Goal: Transaction & Acquisition: Obtain resource

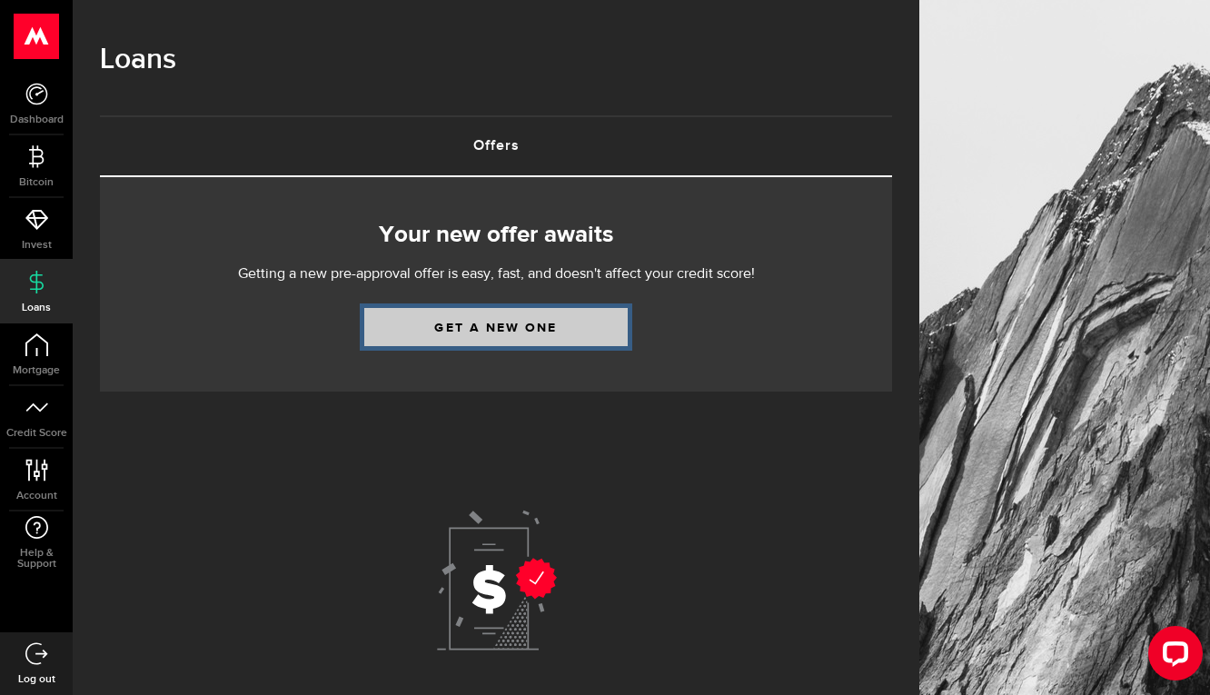
click at [561, 320] on link "Get a new one" at bounding box center [495, 327] width 263 height 38
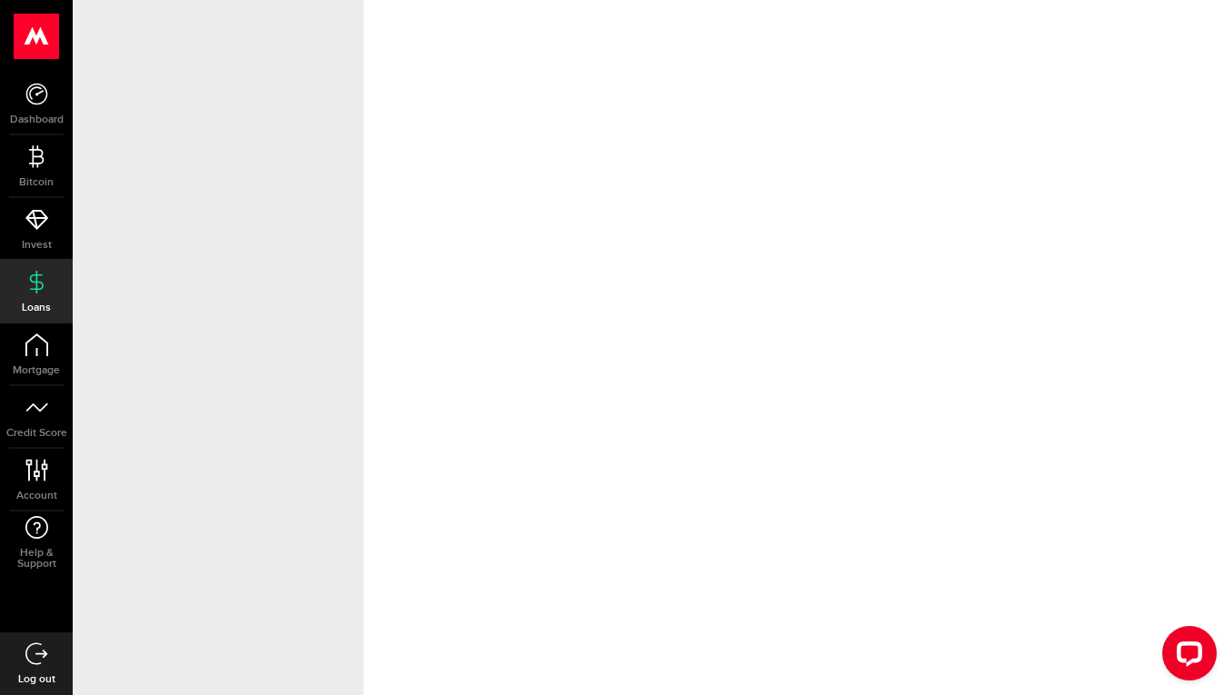
select select "Employed"
select select "5"
select select "9"
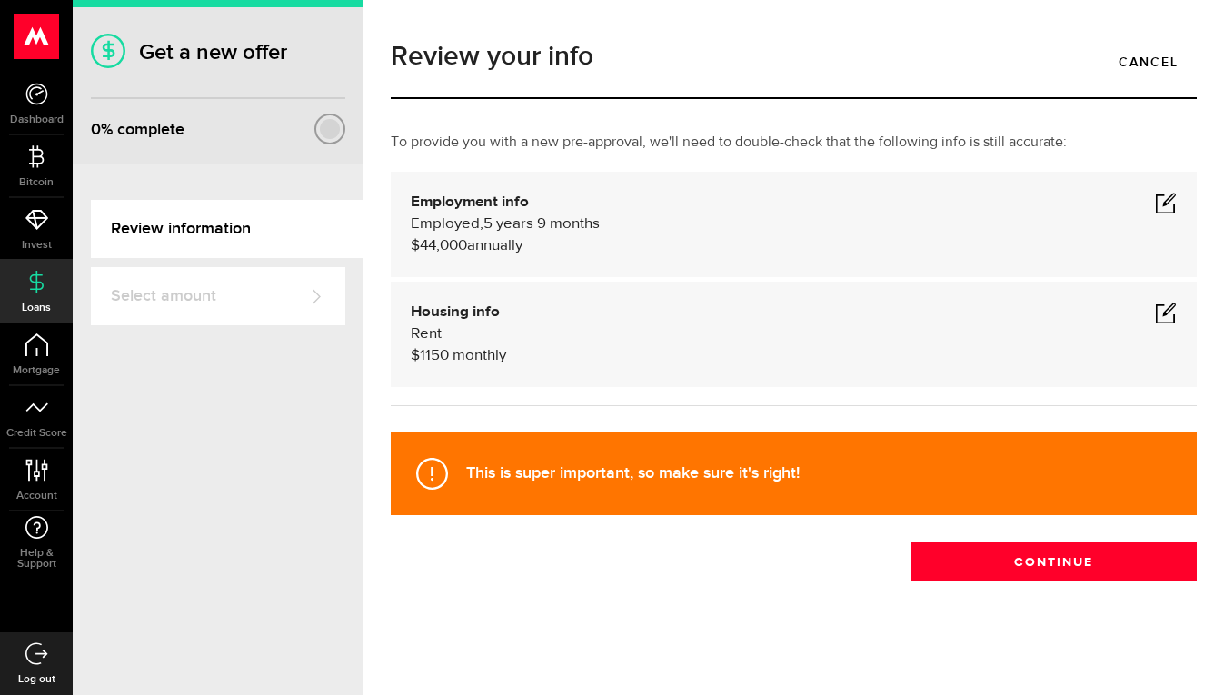
click at [1155, 192] on span at bounding box center [1166, 203] width 22 height 22
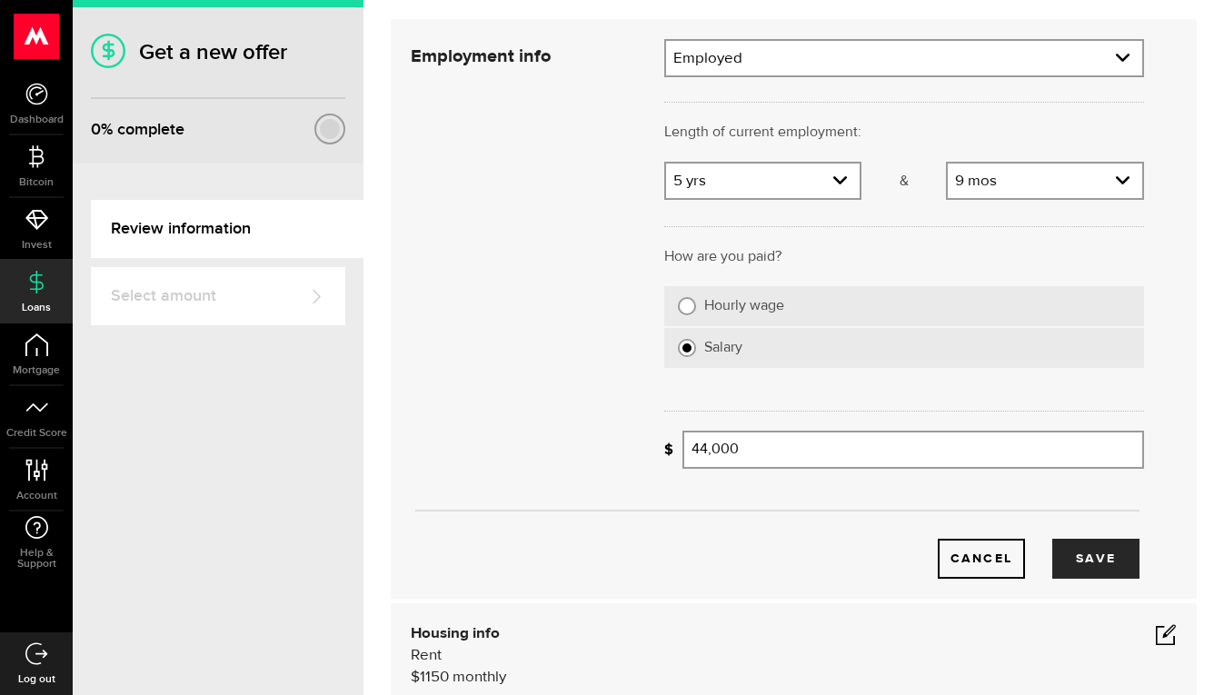
scroll to position [154, 0]
click at [832, 182] on icon "expand select" at bounding box center [839, 178] width 15 height 15
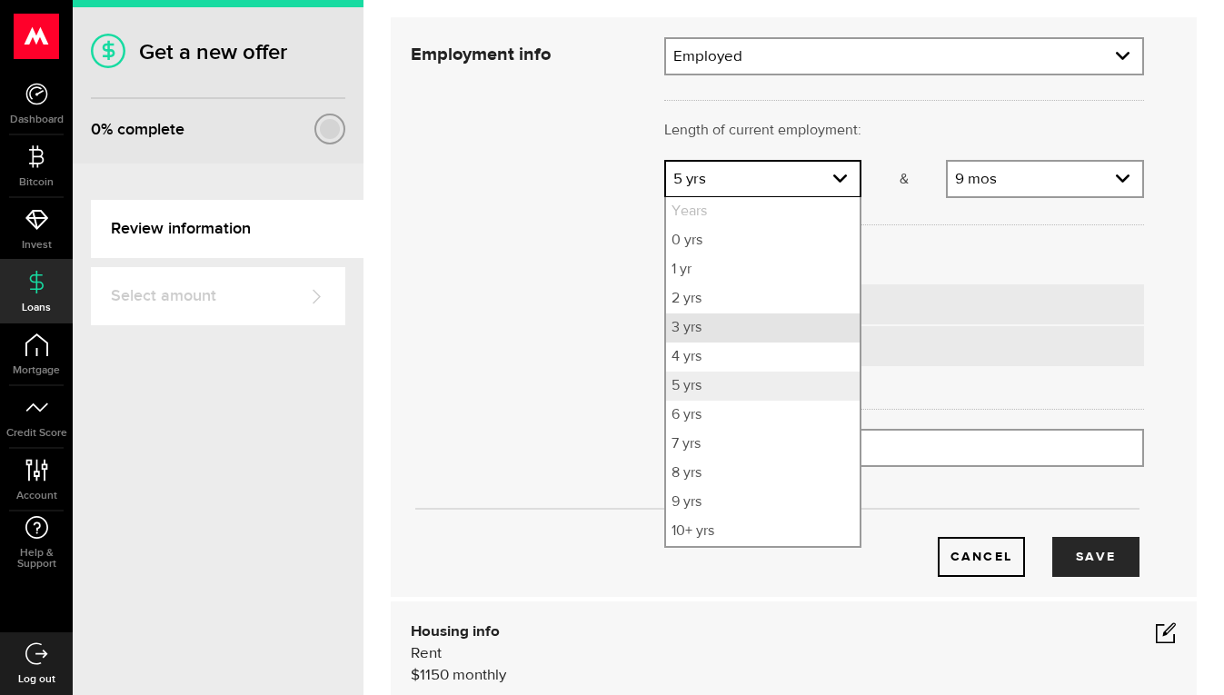
click at [729, 322] on li "3 yrs" at bounding box center [763, 327] width 194 height 29
select select "3"
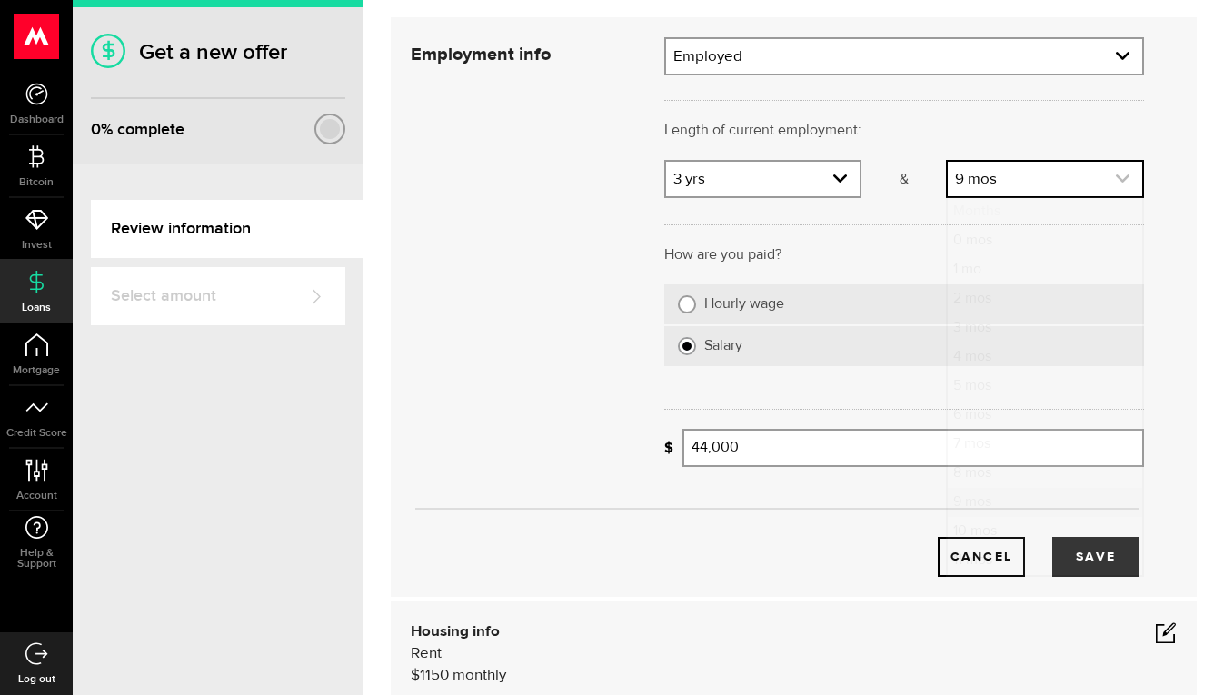
click at [1082, 184] on link "expand select" at bounding box center [1044, 179] width 194 height 35
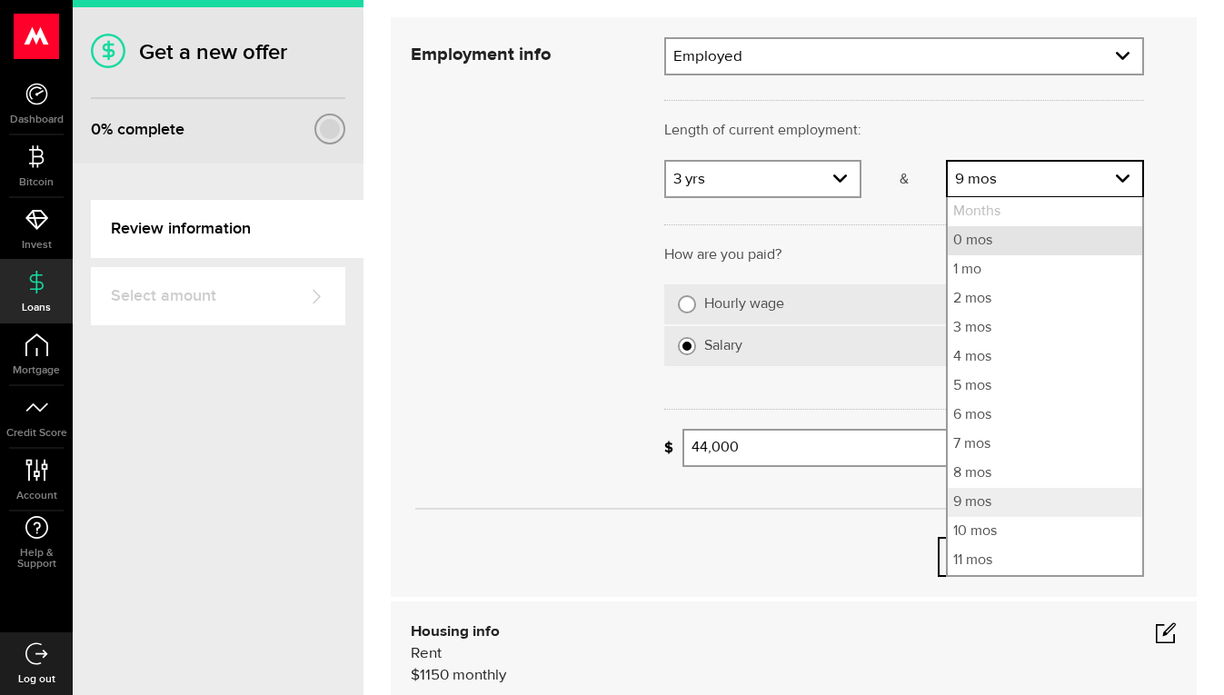
click at [1037, 237] on li "0 mos" at bounding box center [1044, 240] width 194 height 29
select select "0"
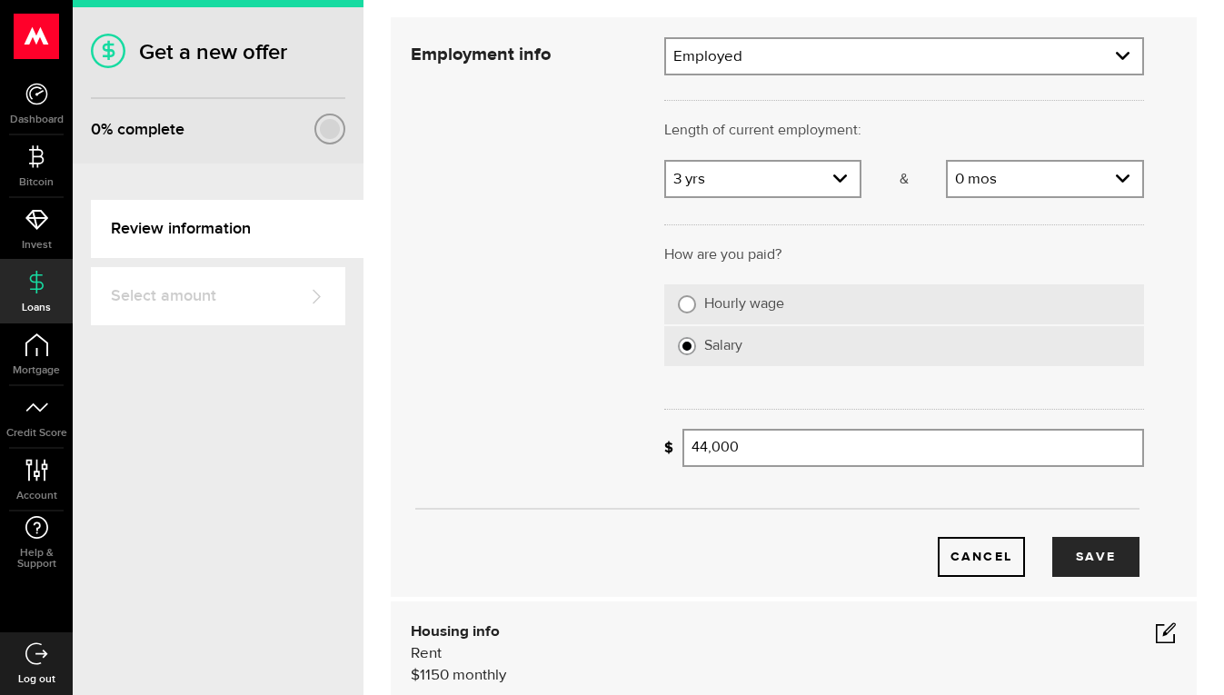
click at [685, 305] on input "Hourly wage" at bounding box center [687, 304] width 18 height 18
radio input "true"
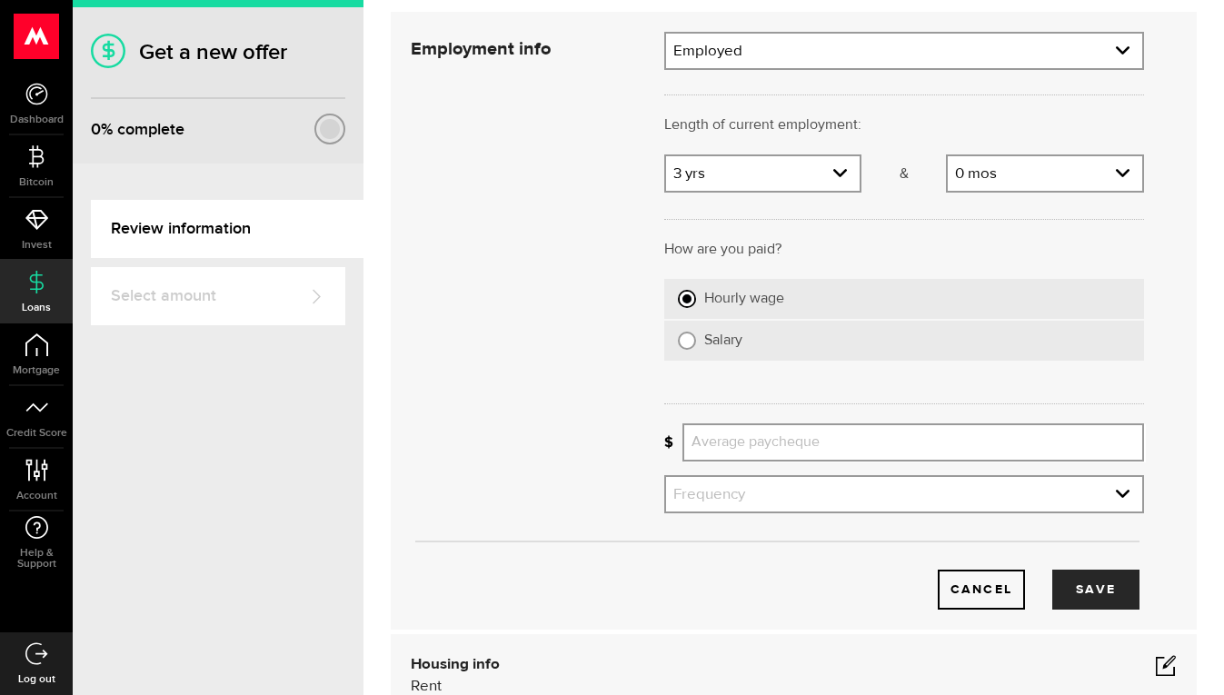
scroll to position [162, 0]
click at [775, 441] on input "Average paycheque" at bounding box center [912, 441] width 461 height 38
type input "1,500"
click at [729, 486] on link "expand select" at bounding box center [904, 492] width 476 height 35
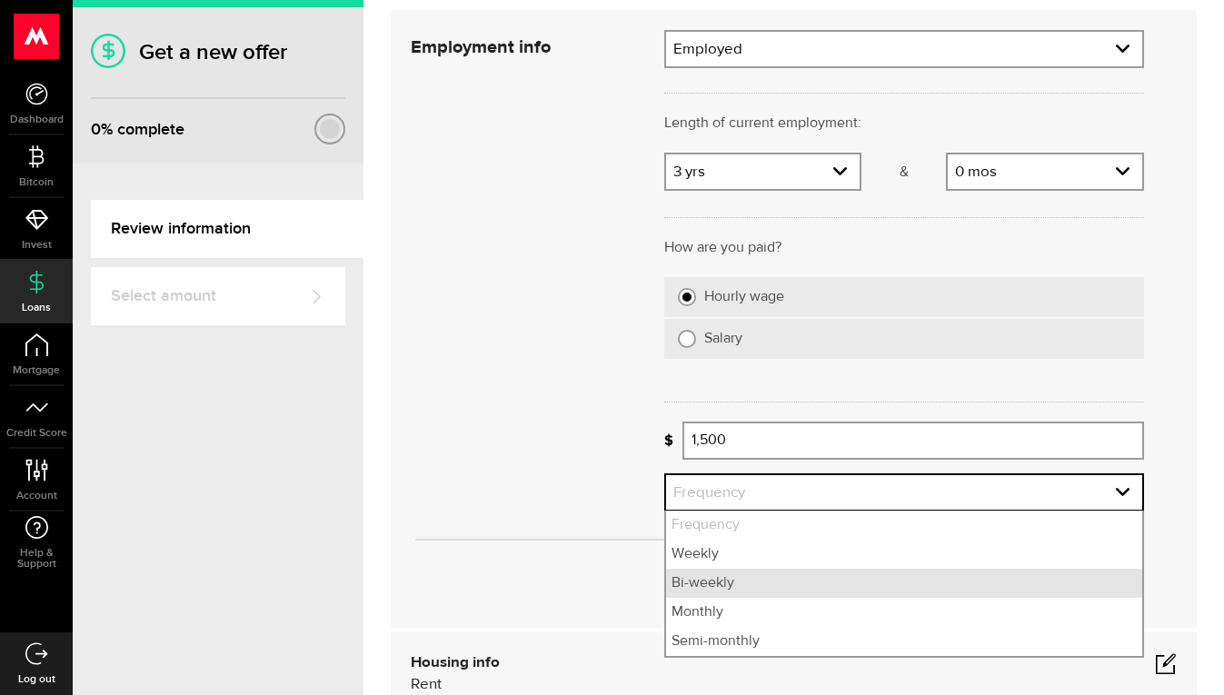
click at [709, 584] on li "Bi-weekly" at bounding box center [904, 583] width 476 height 29
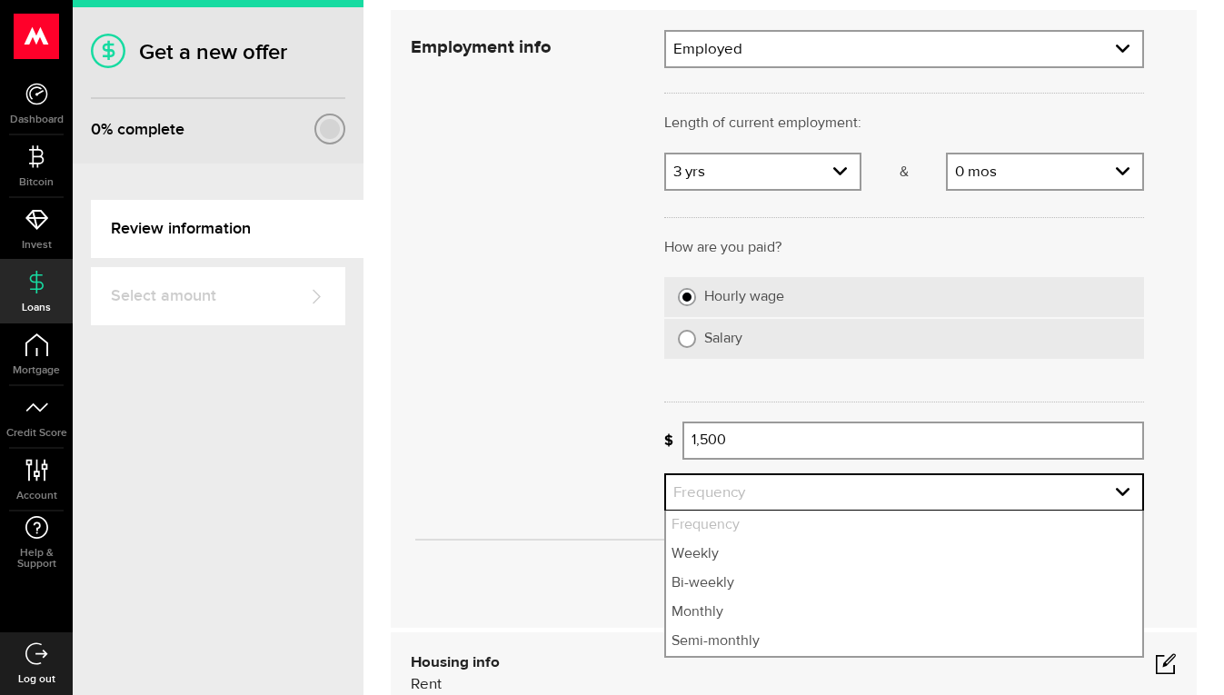
select select "bi_weekly"
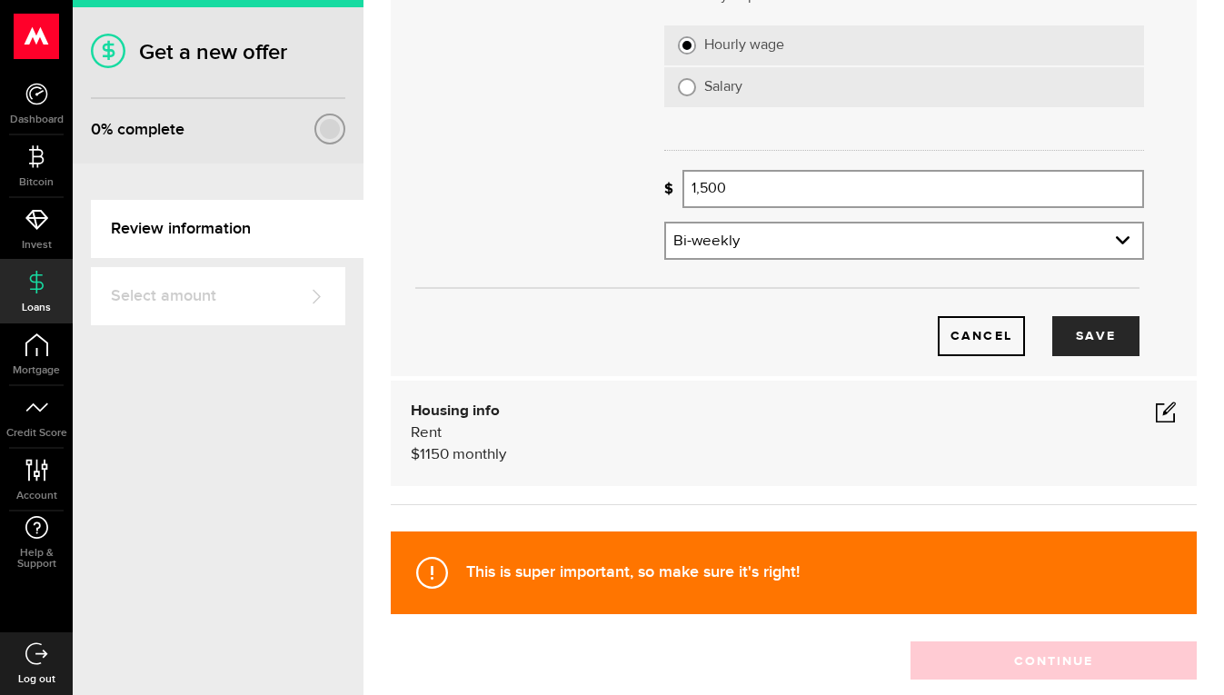
scroll to position [414, 0]
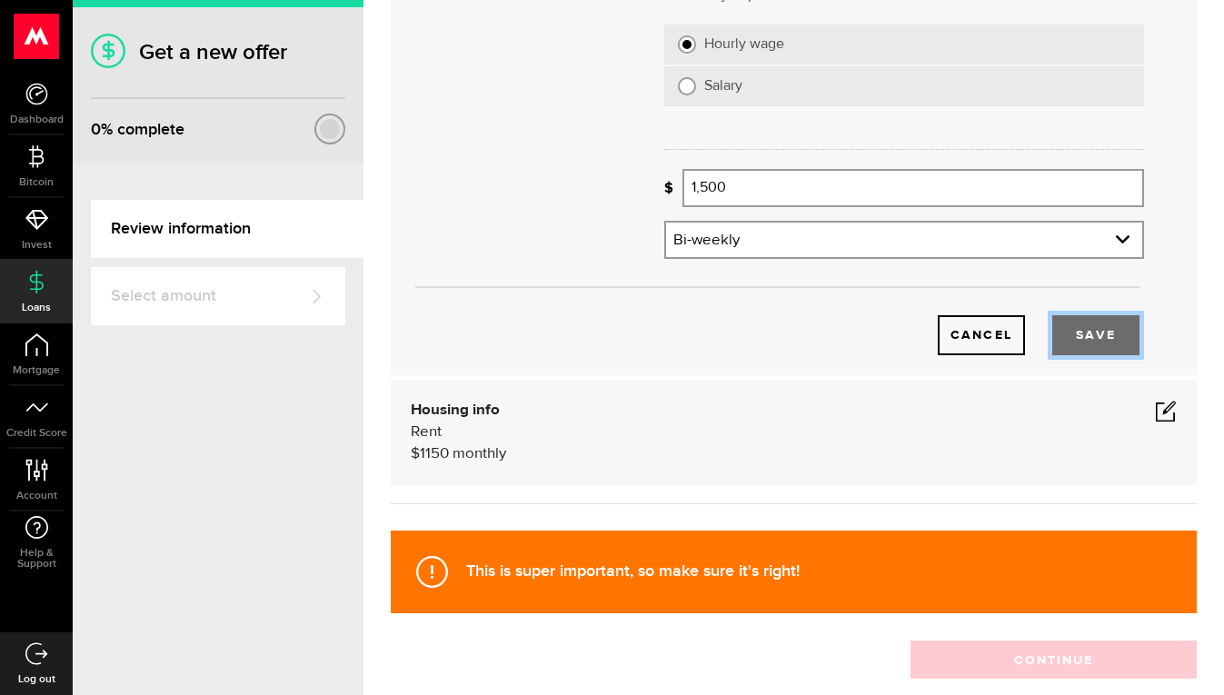
click at [1069, 335] on button "Save" at bounding box center [1095, 335] width 87 height 40
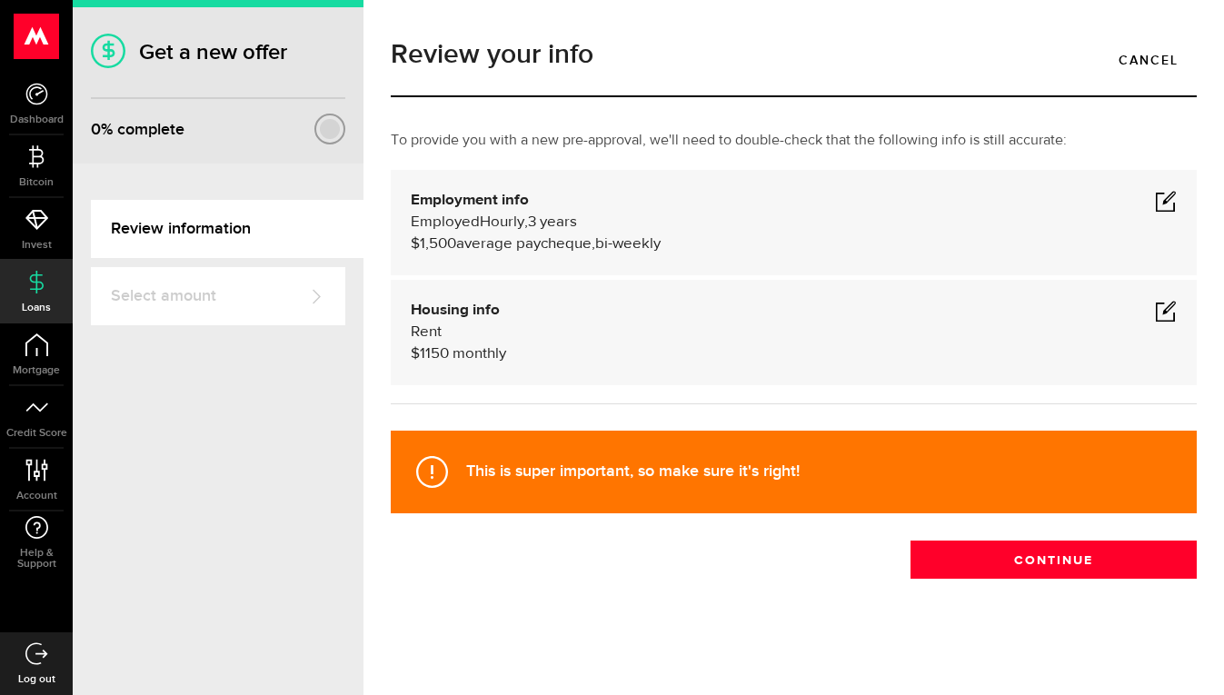
scroll to position [2, 0]
click at [1155, 195] on span at bounding box center [1166, 201] width 22 height 22
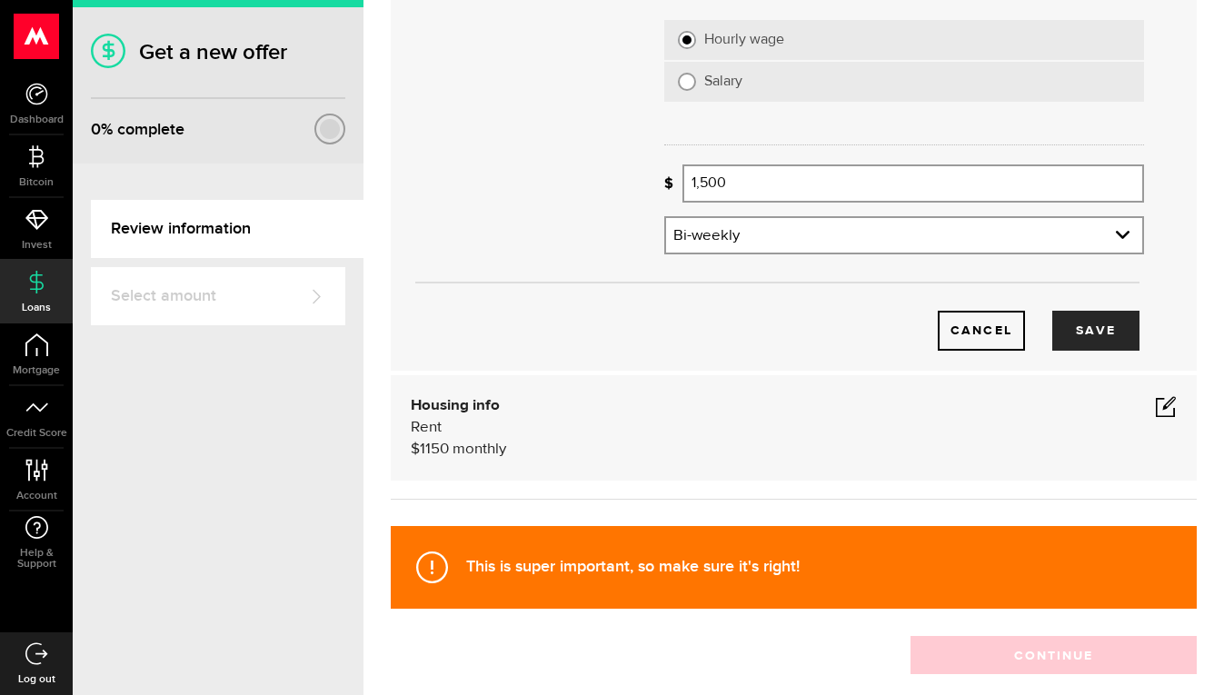
scroll to position [514, 0]
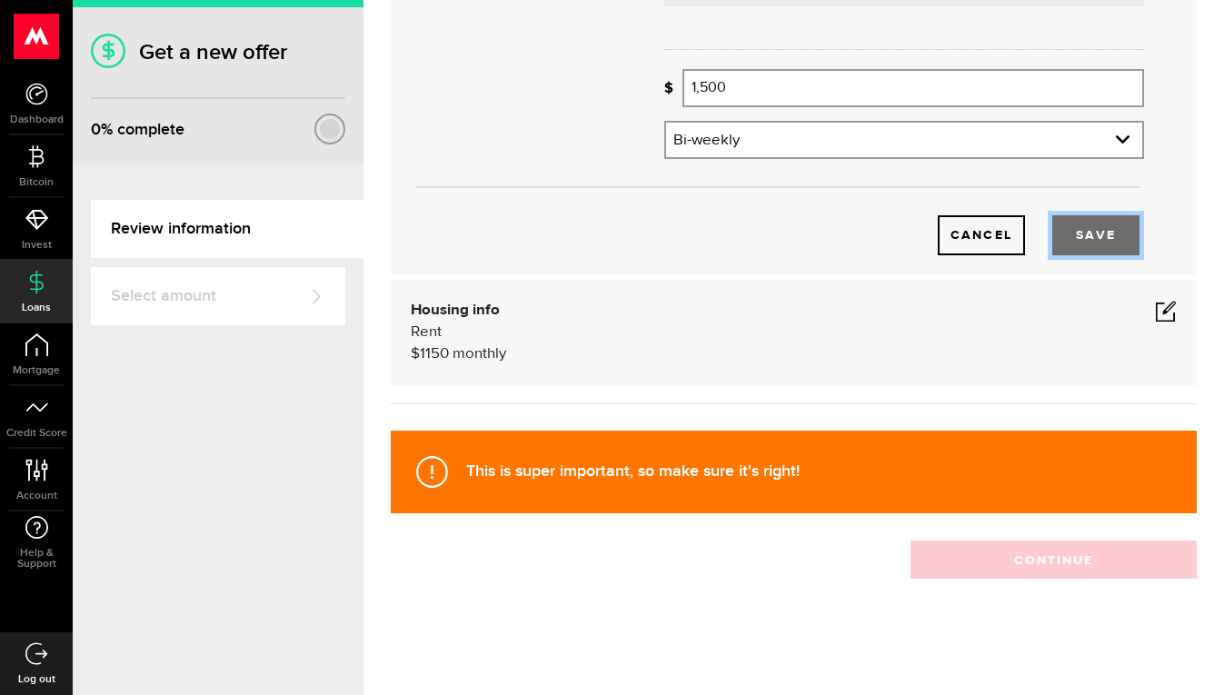
click at [1091, 242] on button "Save" at bounding box center [1095, 235] width 87 height 40
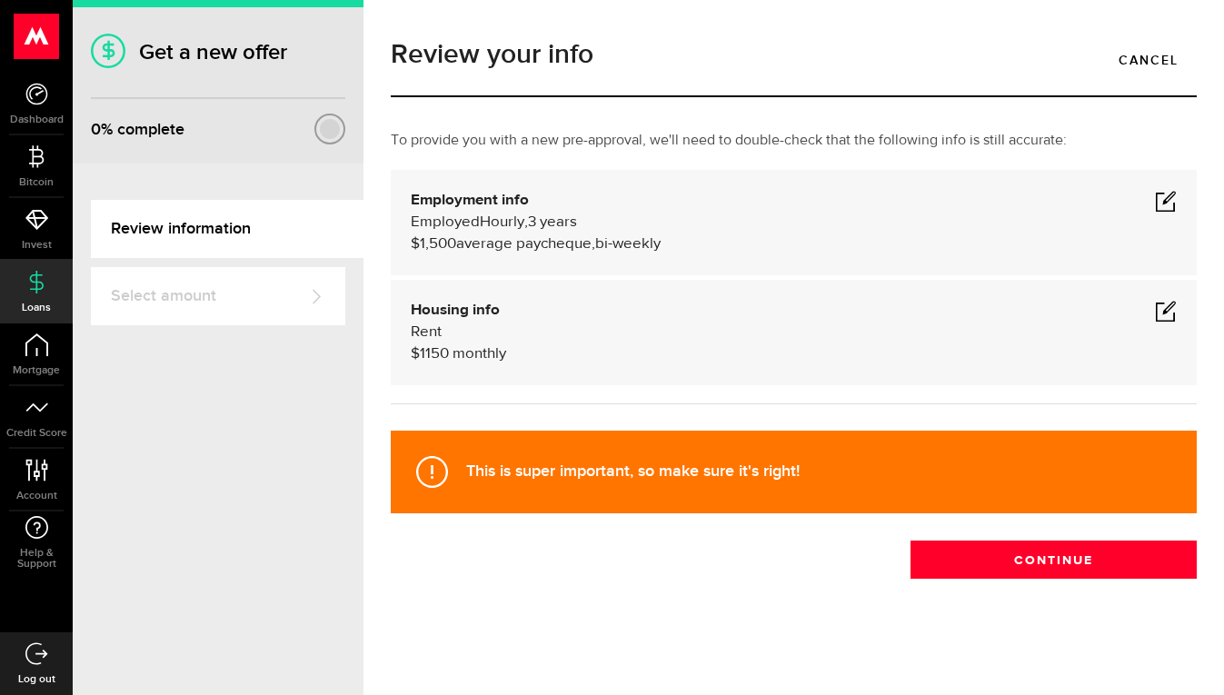
scroll to position [2, 0]
click at [1156, 304] on span at bounding box center [1166, 311] width 22 height 22
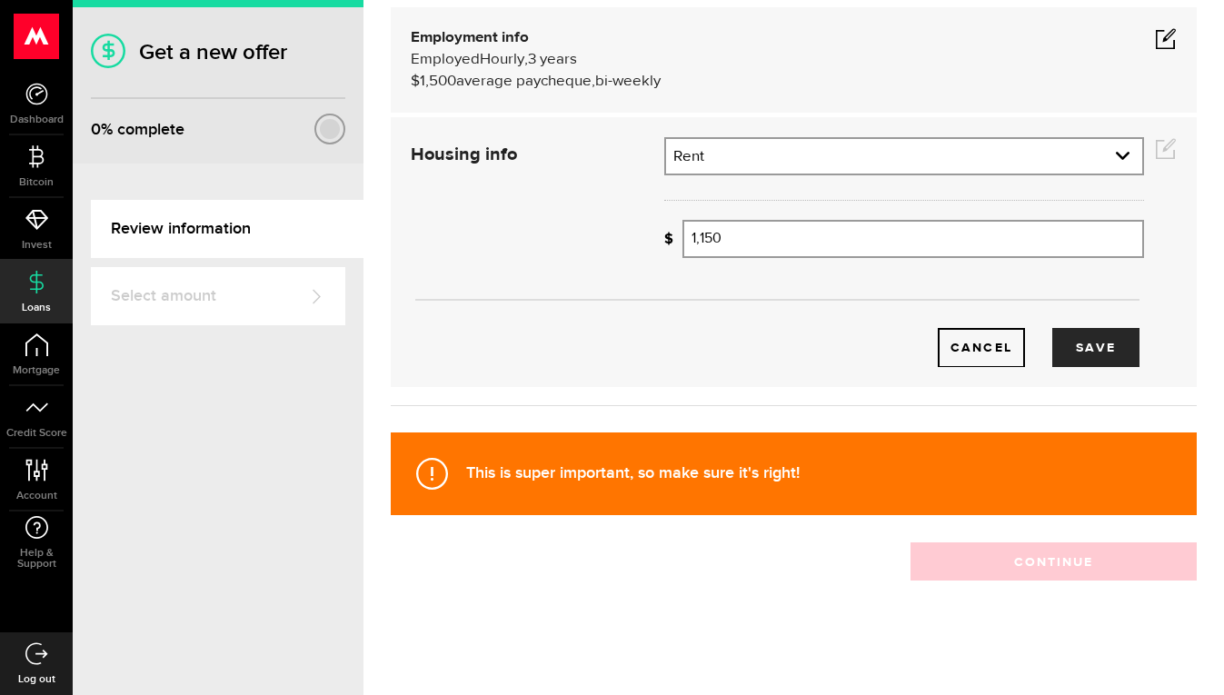
scroll to position [164, 0]
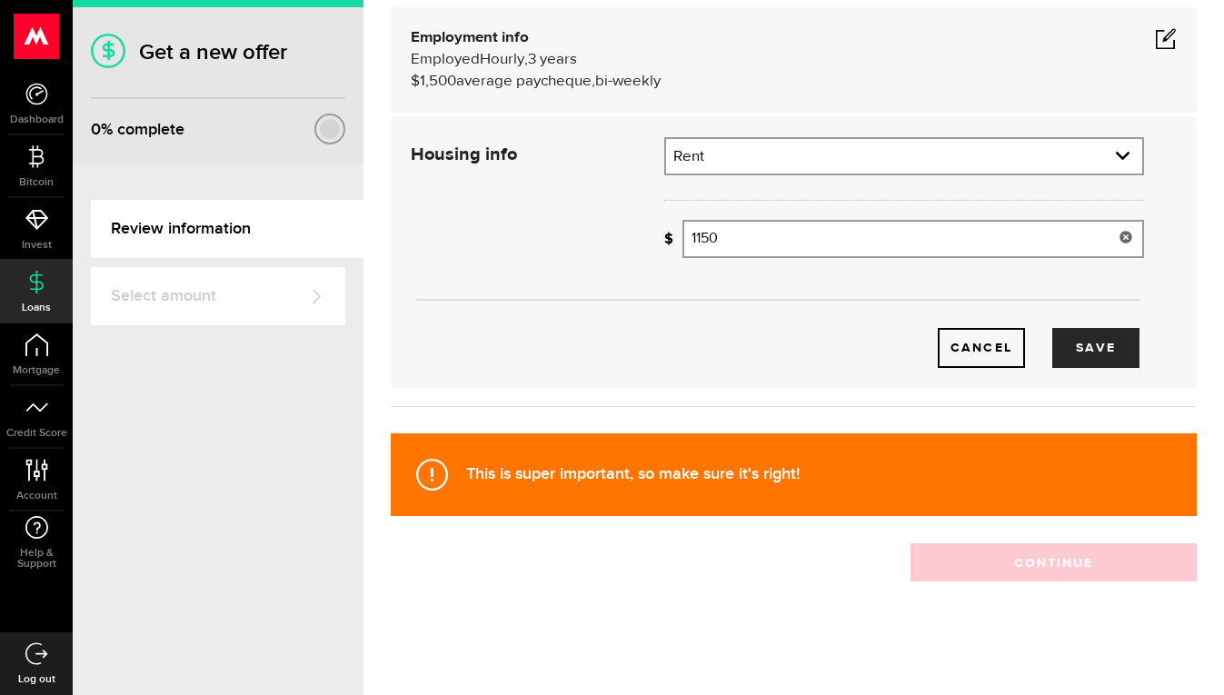
drag, startPoint x: 740, startPoint y: 232, endPoint x: 640, endPoint y: 212, distance: 101.9
click at [640, 212] on div "Housing info Residential status What's your residential status? Rent Residentia…" at bounding box center [777, 252] width 760 height 231
click at [1078, 355] on button "Save" at bounding box center [1095, 348] width 87 height 40
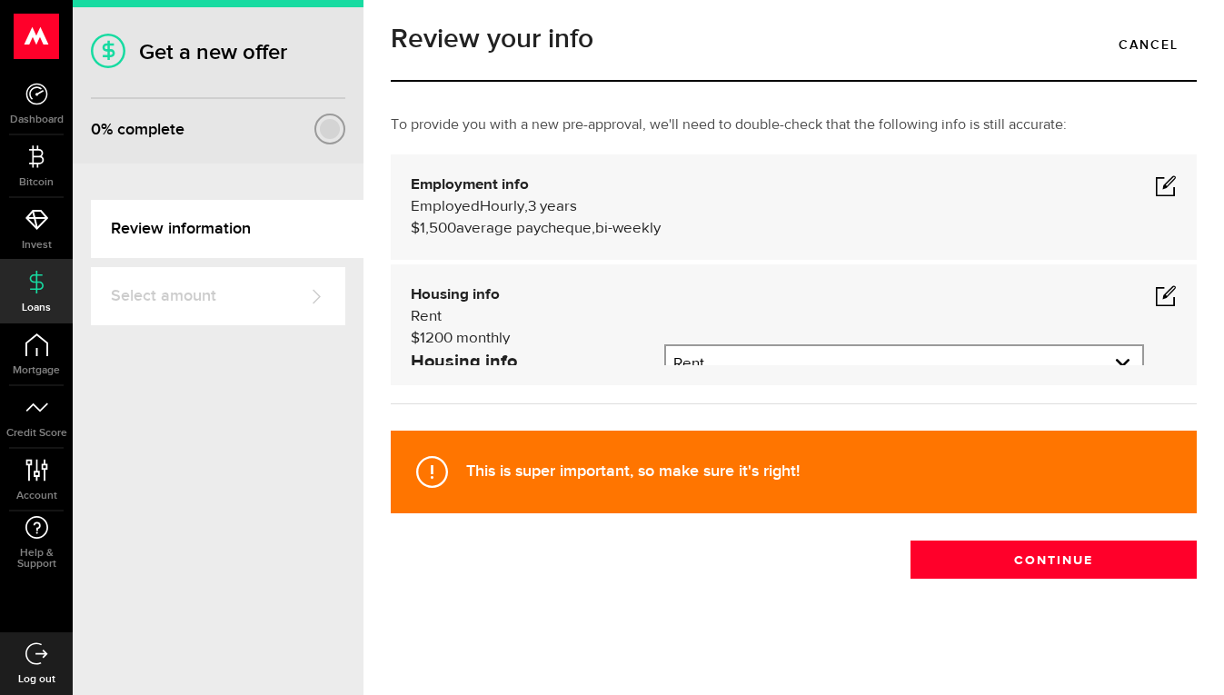
scroll to position [2, 0]
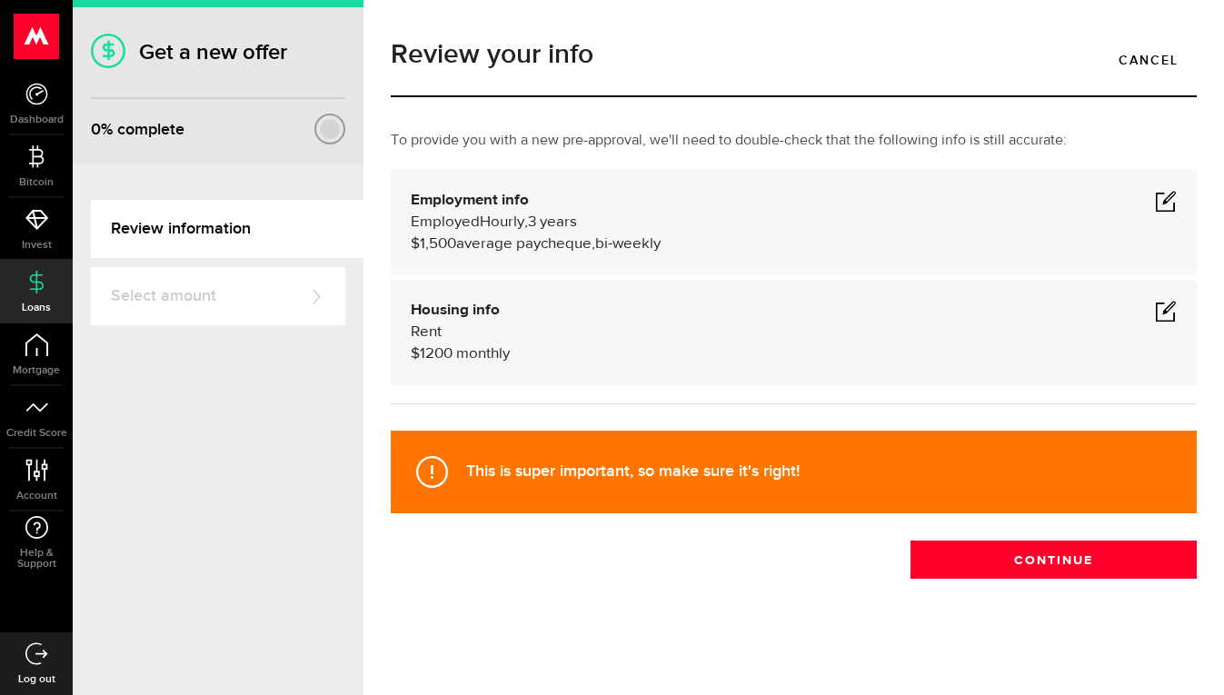
click at [1155, 303] on span at bounding box center [1166, 311] width 22 height 22
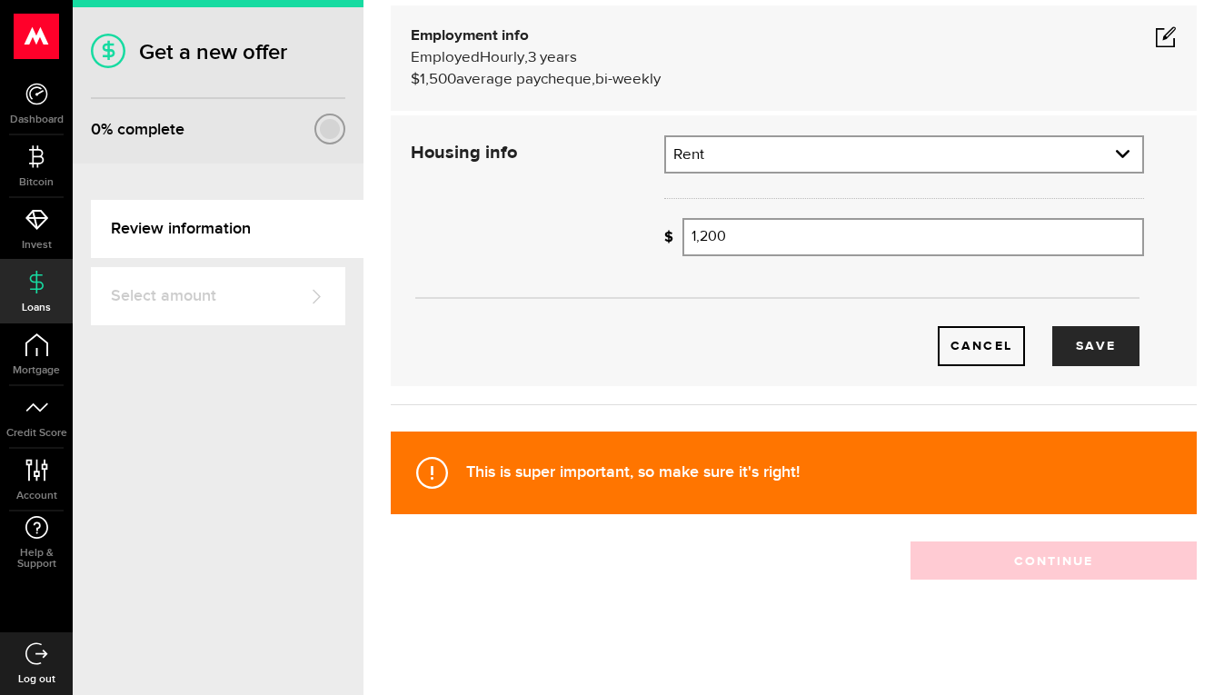
scroll to position [167, 0]
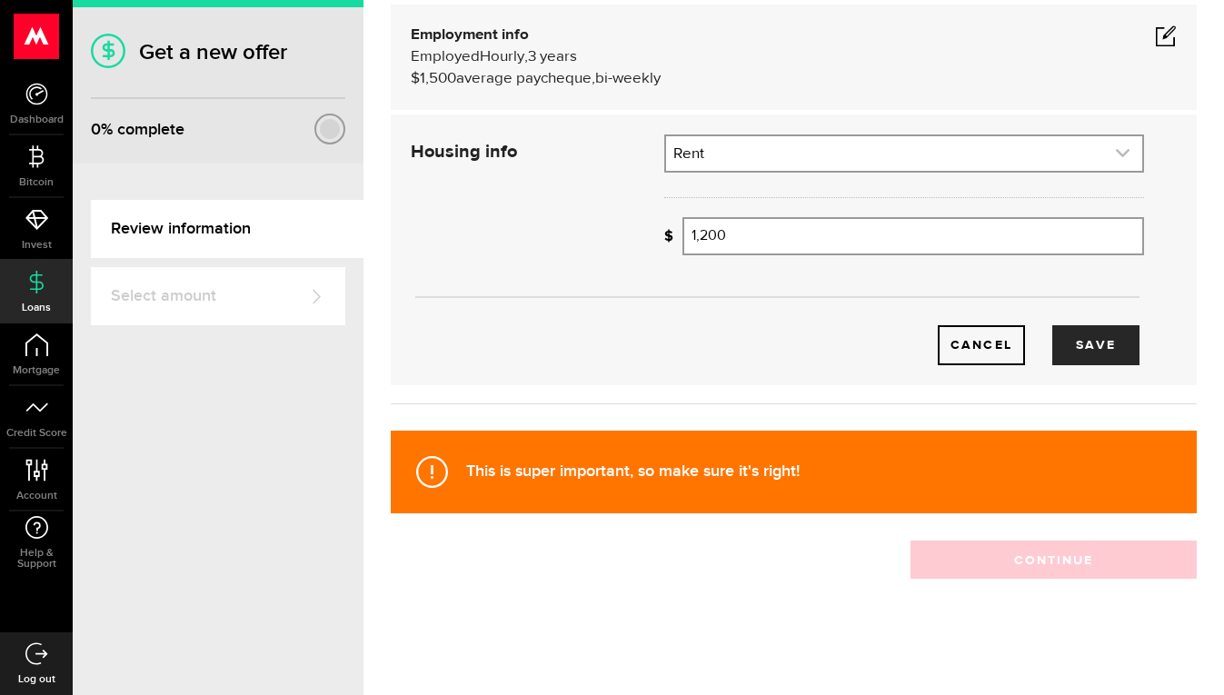
click at [943, 160] on link "expand select" at bounding box center [904, 153] width 476 height 35
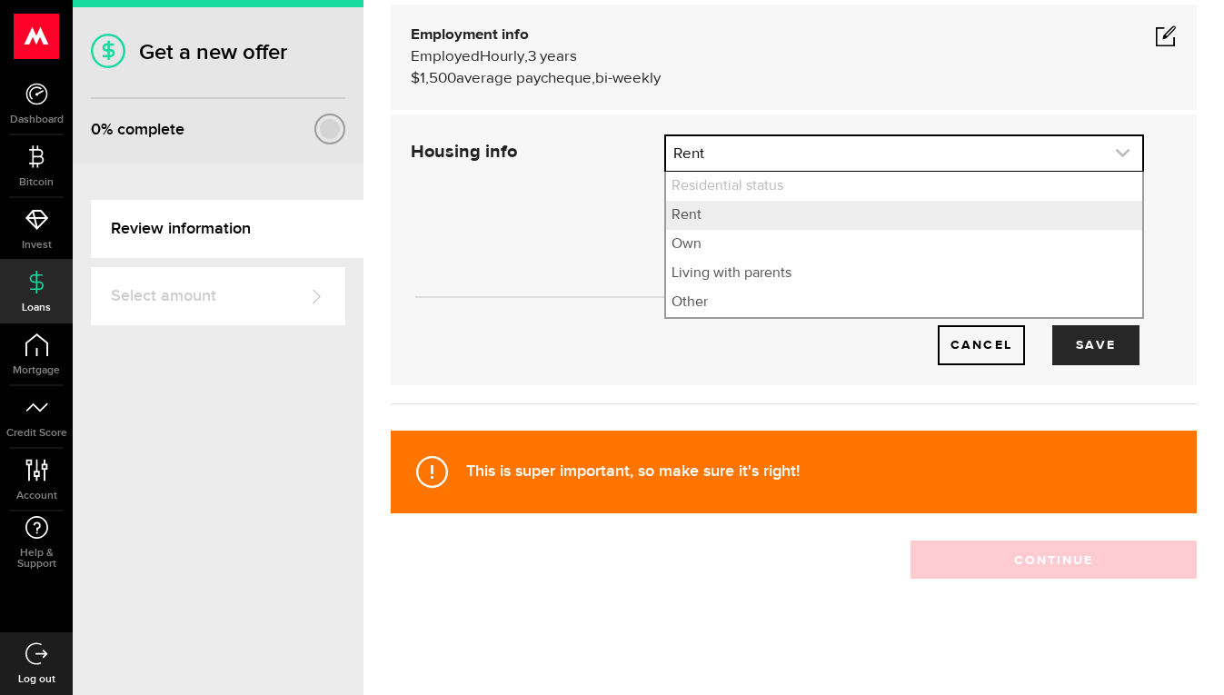
click at [943, 160] on link "expand select" at bounding box center [904, 153] width 476 height 35
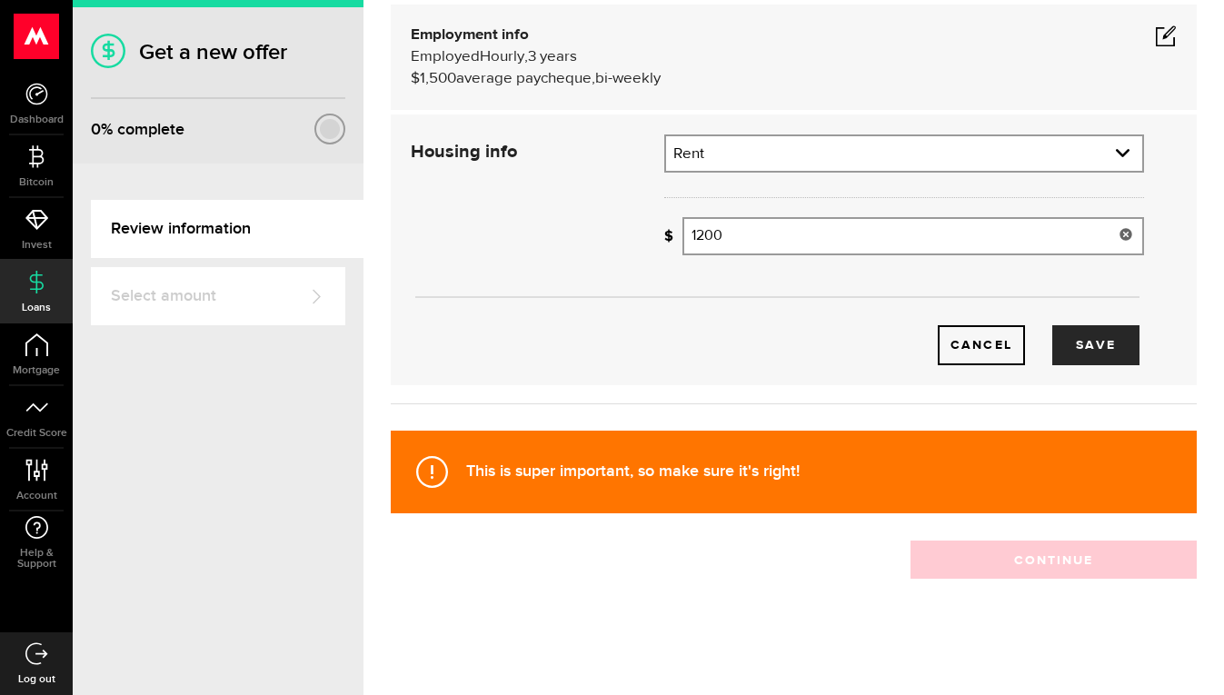
drag, startPoint x: 768, startPoint y: 228, endPoint x: 619, endPoint y: 213, distance: 149.7
click at [619, 214] on div "Housing info Residential status What's your residential status? Rent Residentia…" at bounding box center [777, 249] width 760 height 231
type input "600"
click at [1075, 337] on button "Save" at bounding box center [1095, 345] width 87 height 40
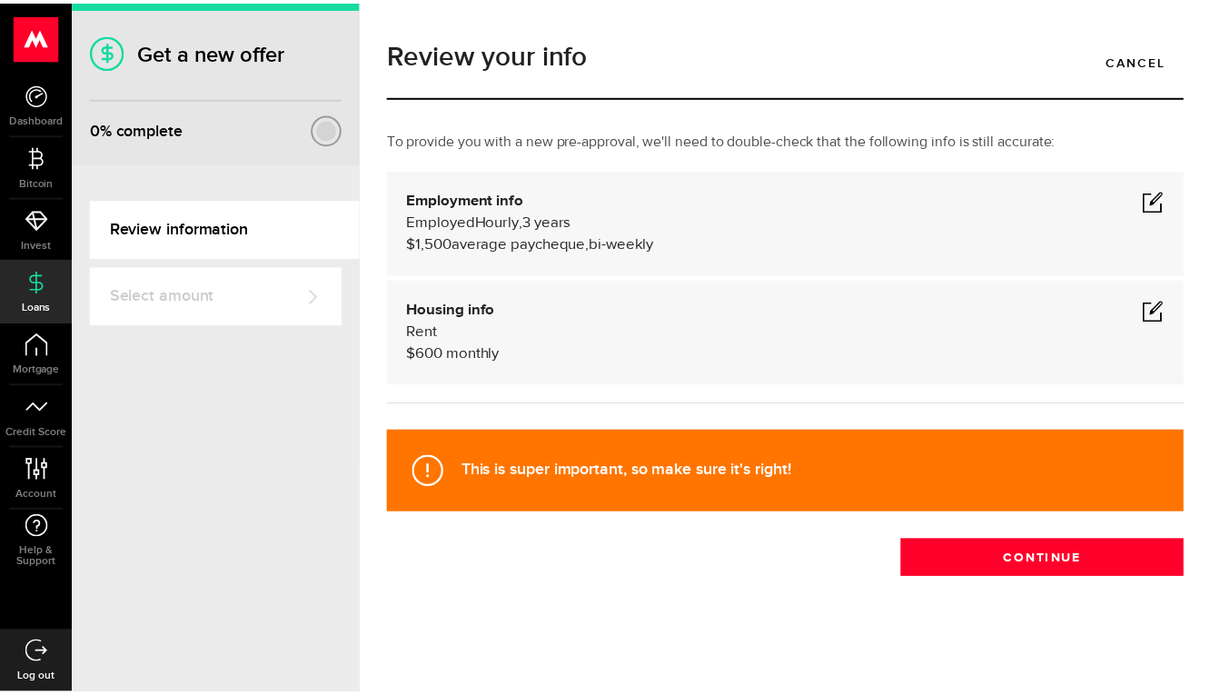
scroll to position [2, 0]
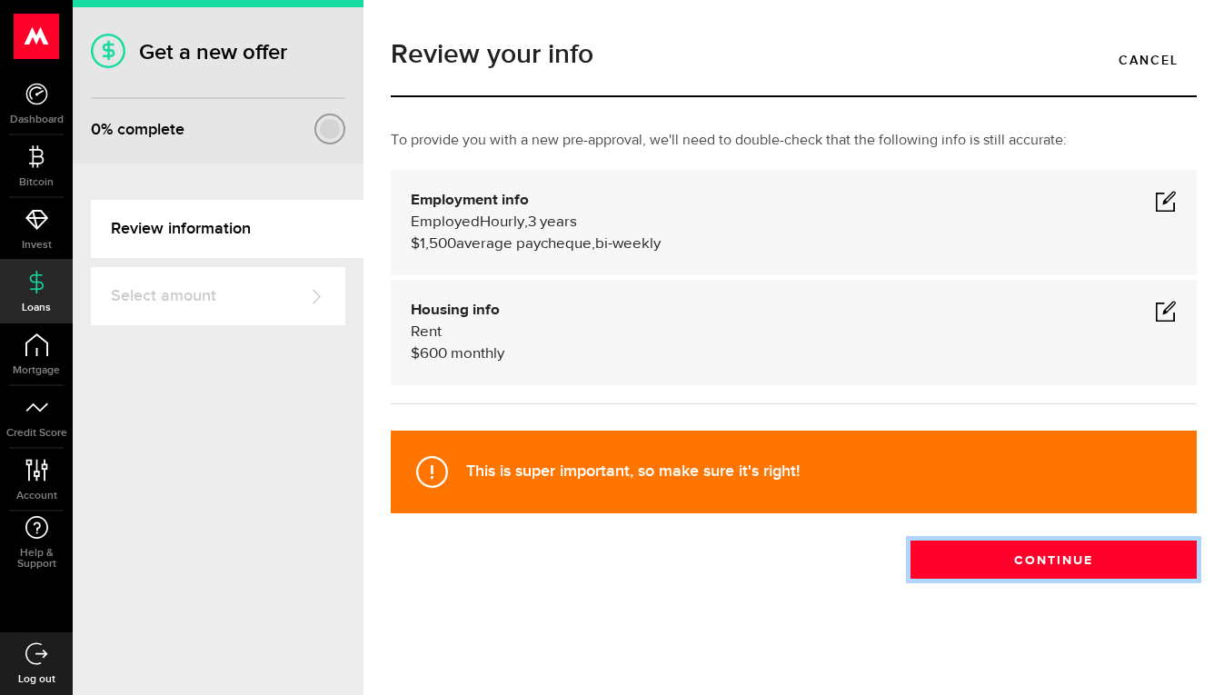
click at [1083, 561] on button "Continue" at bounding box center [1053, 560] width 286 height 38
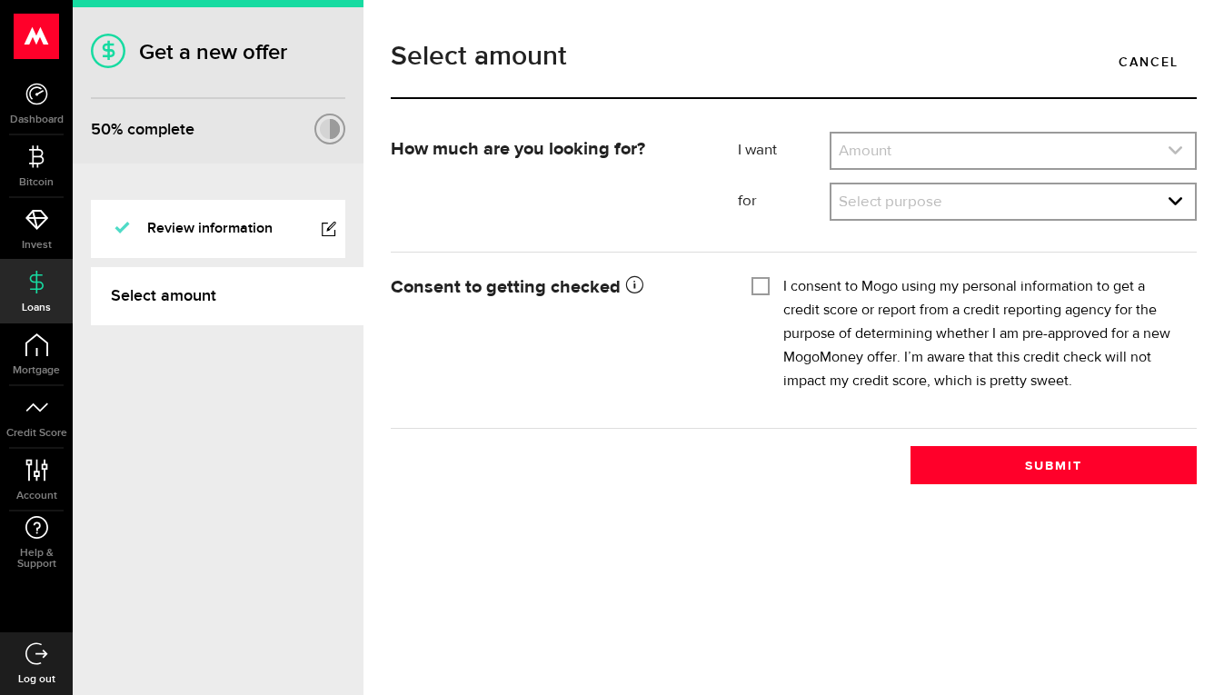
click at [957, 146] on link "expand select" at bounding box center [1012, 151] width 363 height 35
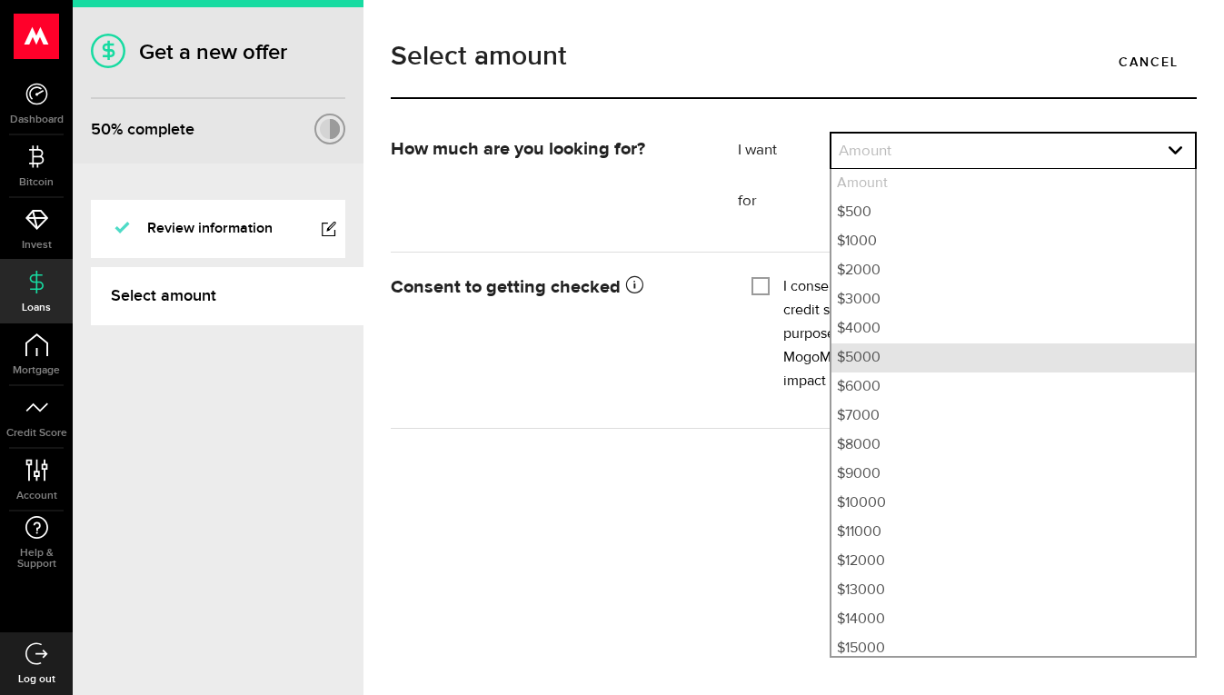
click at [895, 358] on li "$5000" at bounding box center [1012, 357] width 363 height 29
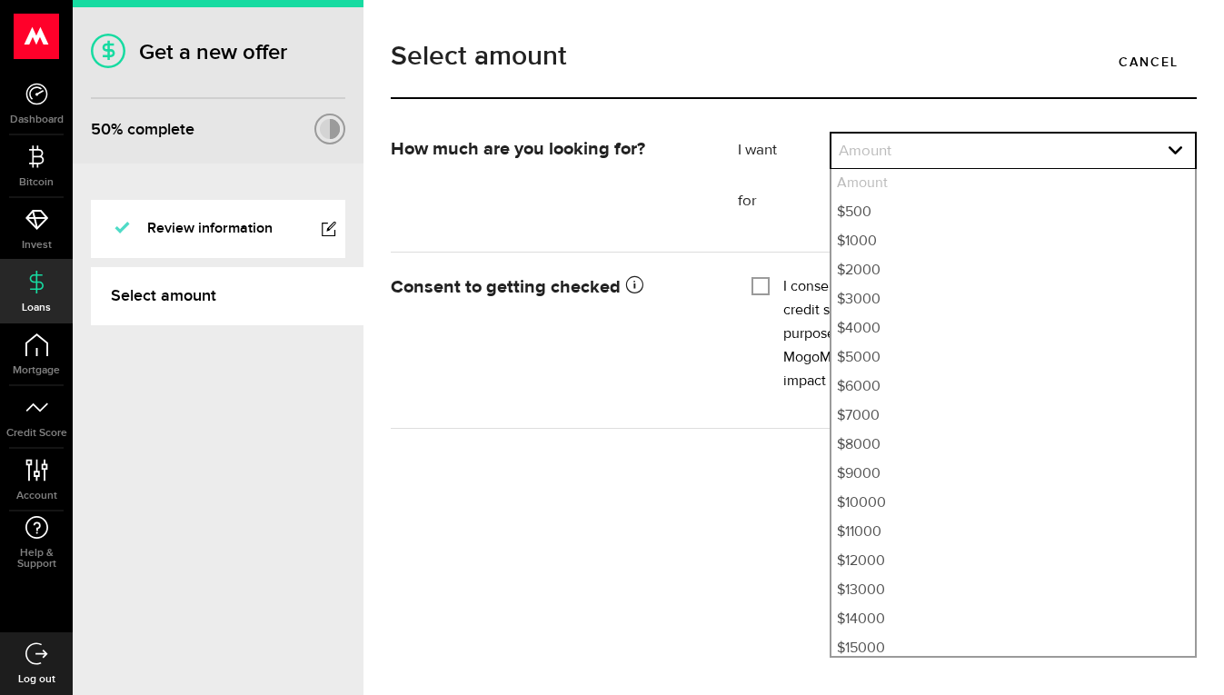
select select "5000"
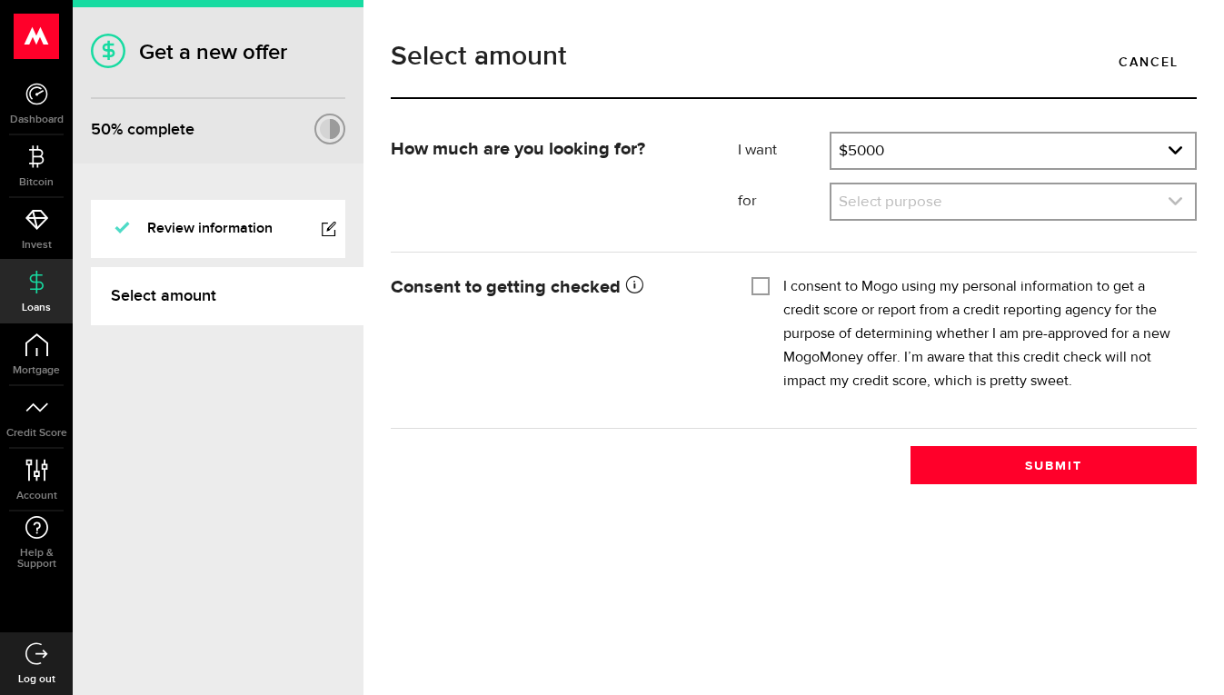
click at [908, 206] on link "expand select" at bounding box center [1012, 201] width 363 height 35
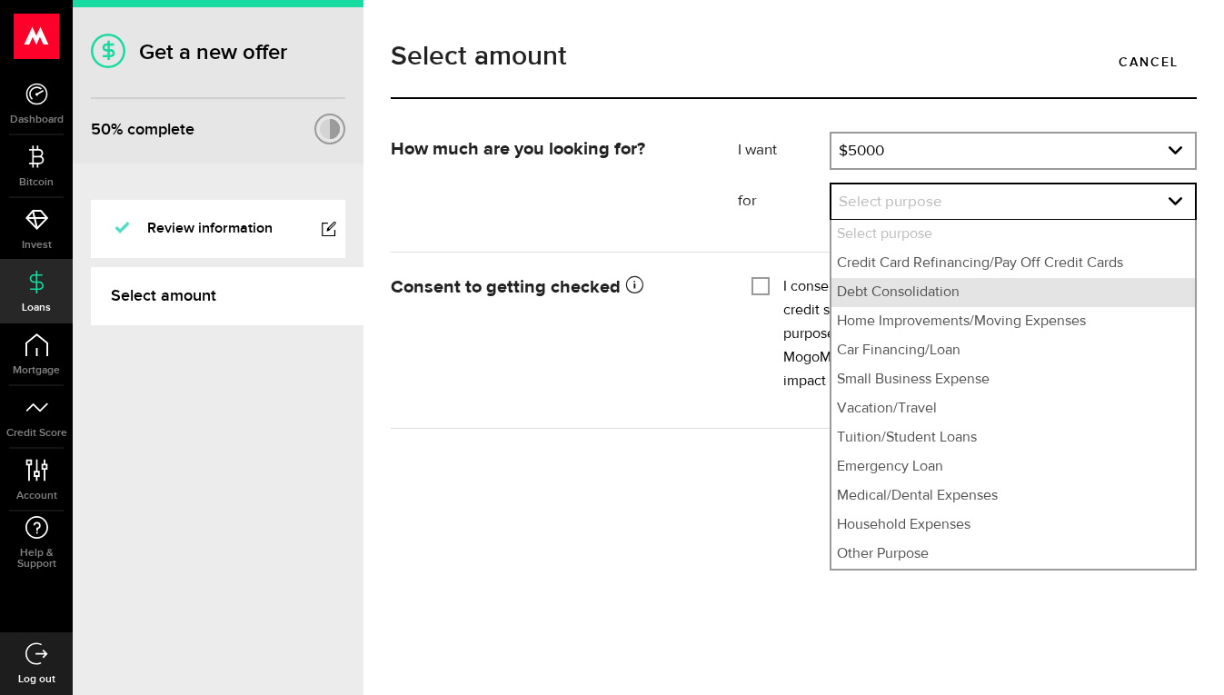
click at [961, 291] on li "Debt Consolidation" at bounding box center [1012, 292] width 363 height 29
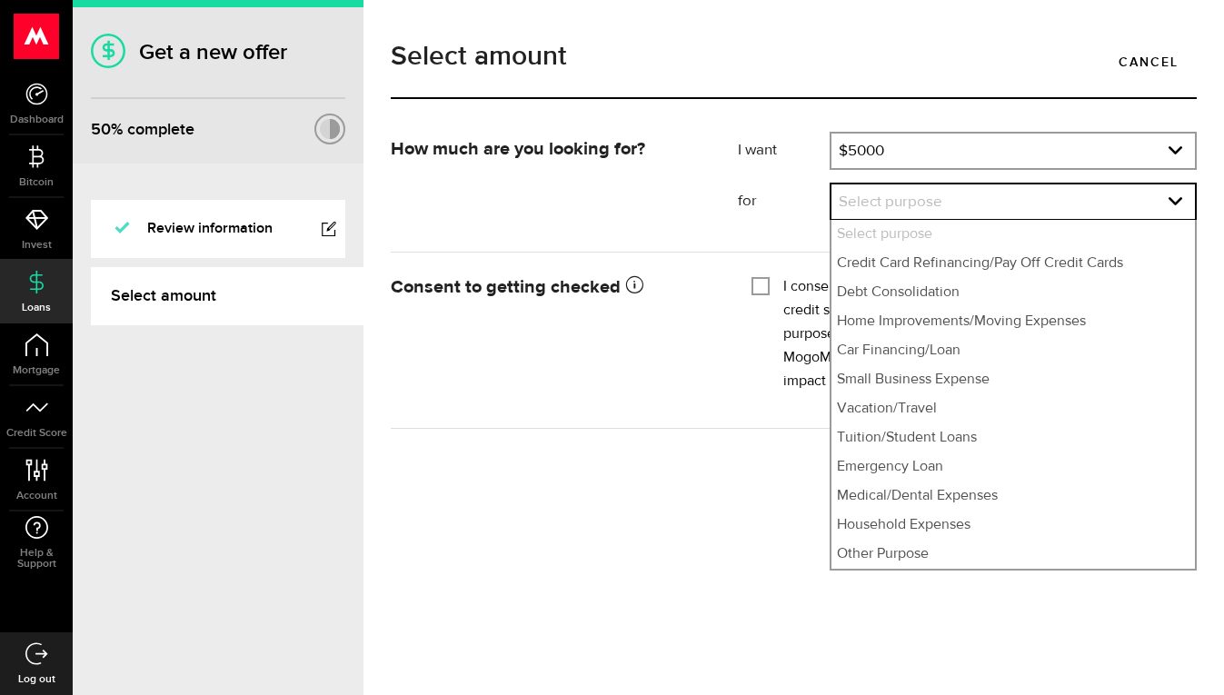
select select "Debt Consolidation"
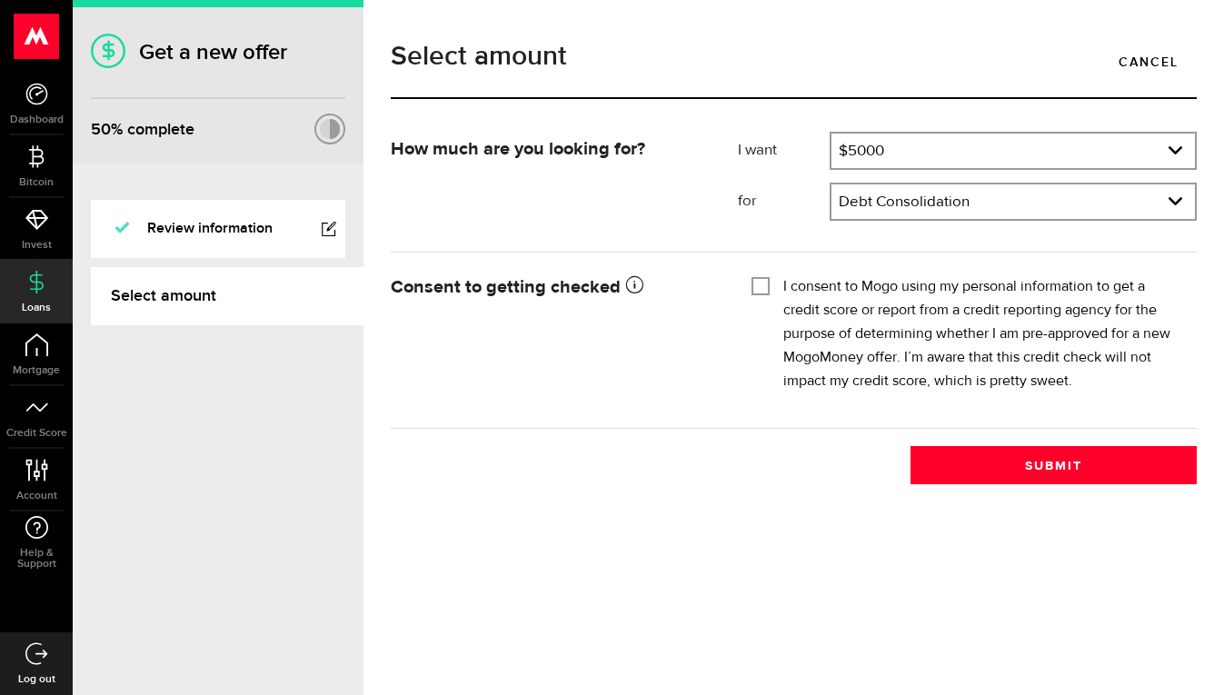
click at [761, 278] on input "I consent to Mogo using my personal information to get a credit score or report…" at bounding box center [760, 284] width 18 height 18
checkbox input "true"
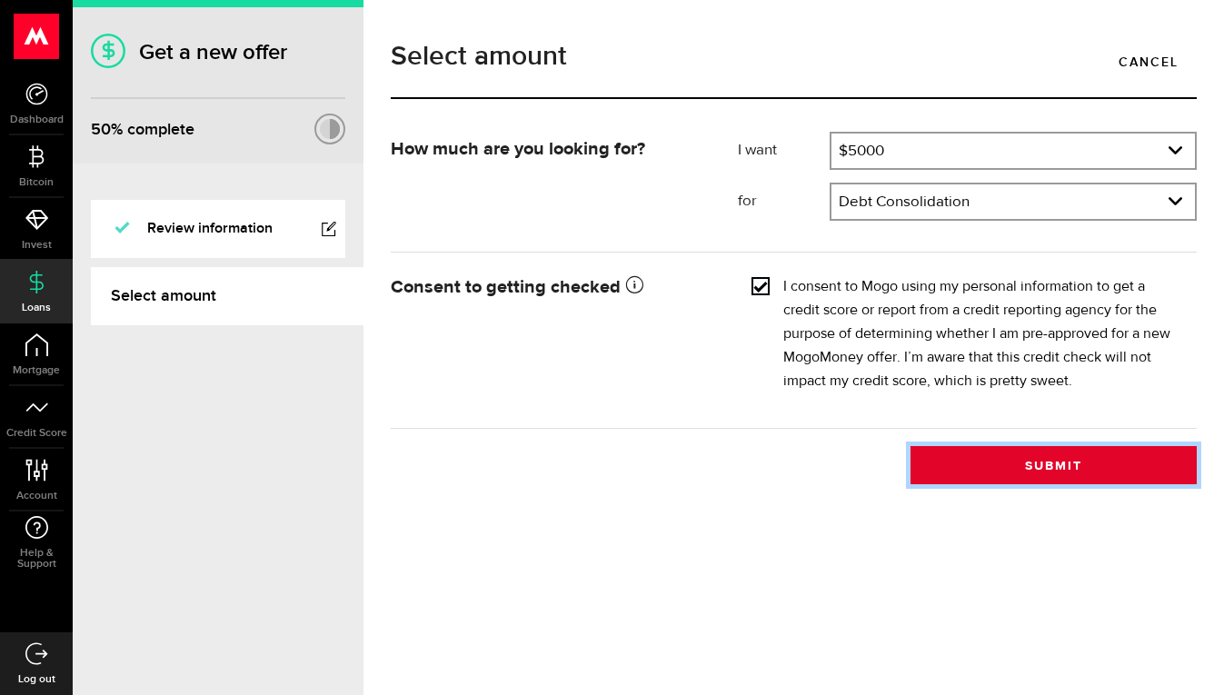
click at [1021, 461] on button "Submit" at bounding box center [1053, 465] width 286 height 38
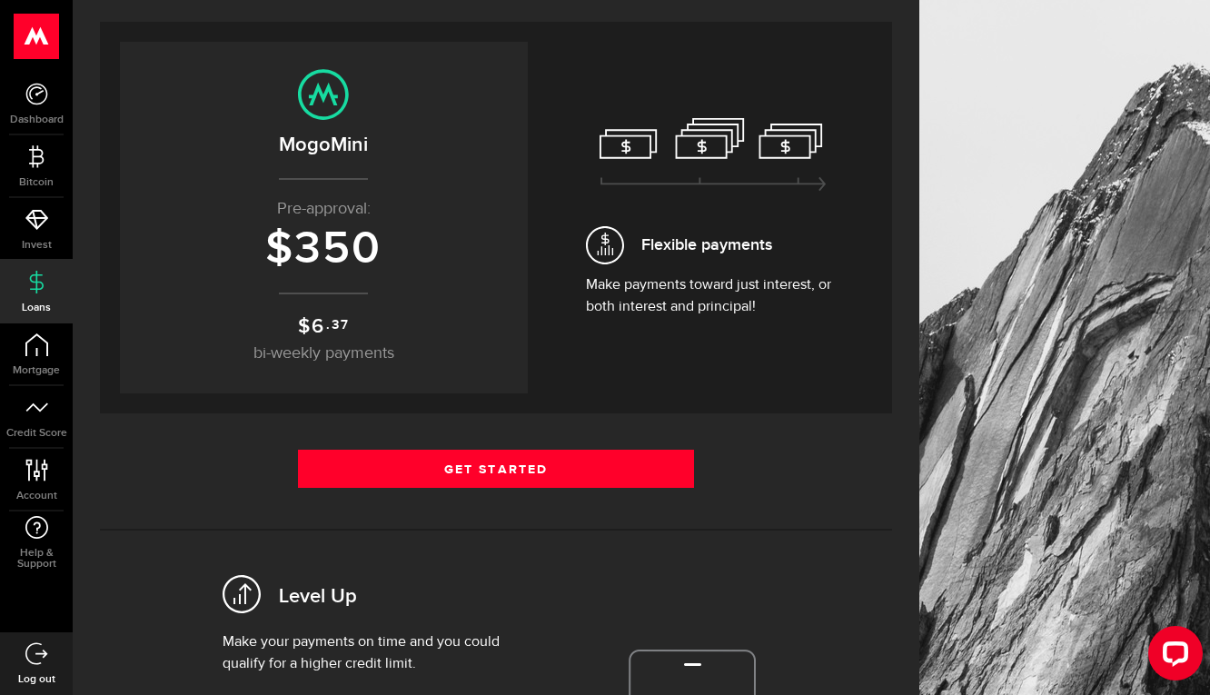
scroll to position [107, 0]
